Goal: Transaction & Acquisition: Purchase product/service

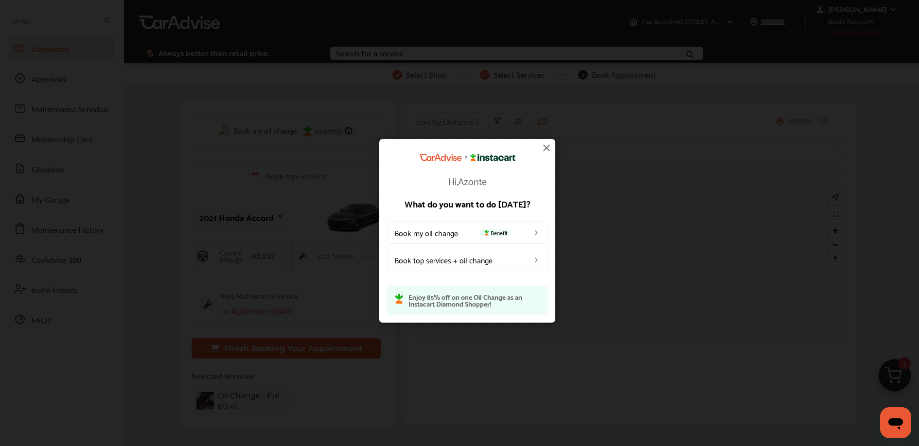
click at [542, 144] on img at bounding box center [547, 148] width 12 height 12
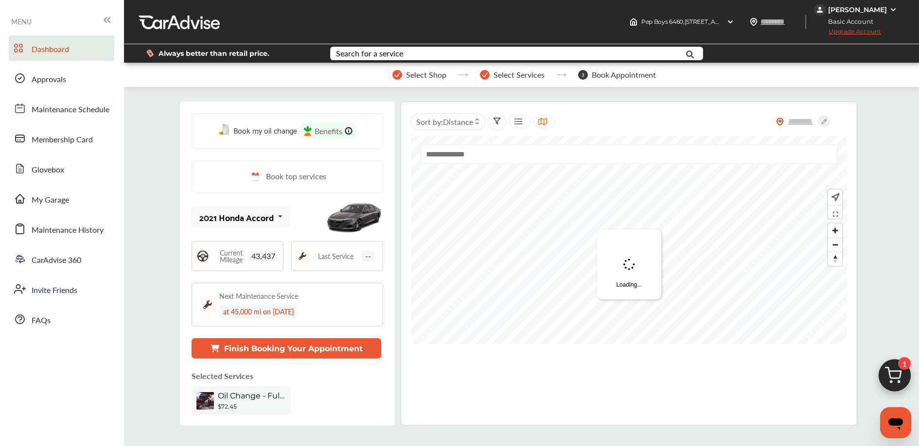
click at [891, 381] on img at bounding box center [894, 378] width 47 height 47
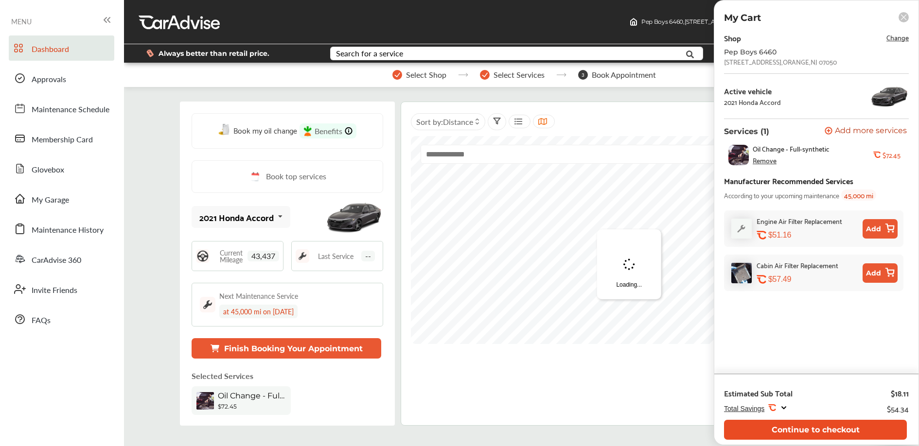
click at [781, 429] on button "Continue to checkout" at bounding box center [815, 430] width 183 height 20
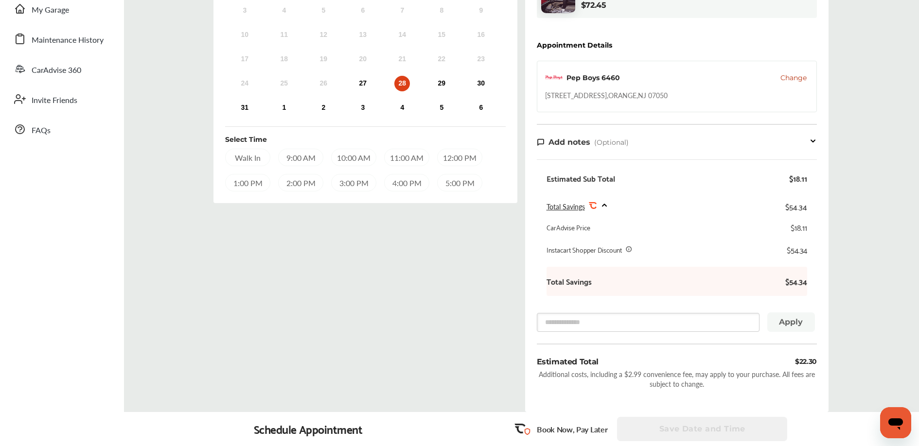
scroll to position [192, 0]
drag, startPoint x: 828, startPoint y: 385, endPoint x: 822, endPoint y: 438, distance: 52.8
click at [828, 386] on div "Order Summary Services (1) Add a service Add more services Oil Change - Full-sy…" at bounding box center [676, 156] width 303 height 510
